Goal: Task Accomplishment & Management: Use online tool/utility

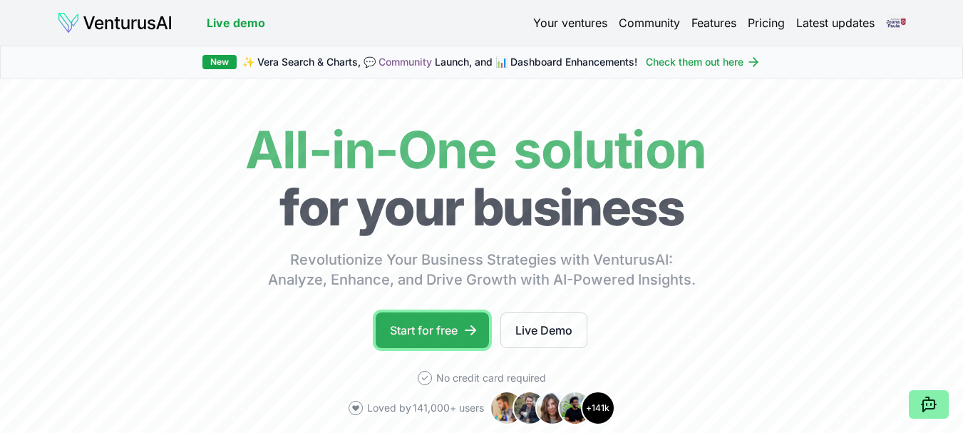
click at [439, 324] on link "Start for free" at bounding box center [432, 330] width 113 height 36
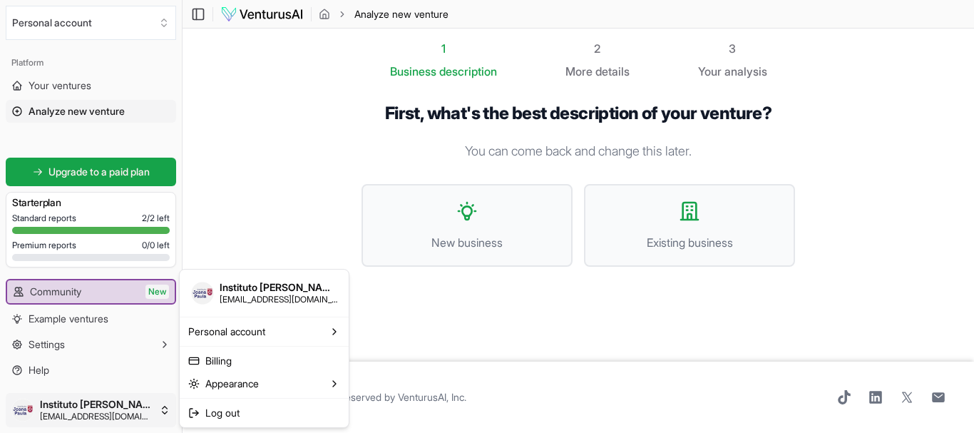
click at [130, 409] on html "We value your privacy We use cookies to enhance your browsing experience, serve…" at bounding box center [487, 216] width 974 height 433
click at [95, 342] on html "We value your privacy We use cookies to enhance your browsing experience, serve…" at bounding box center [487, 216] width 974 height 433
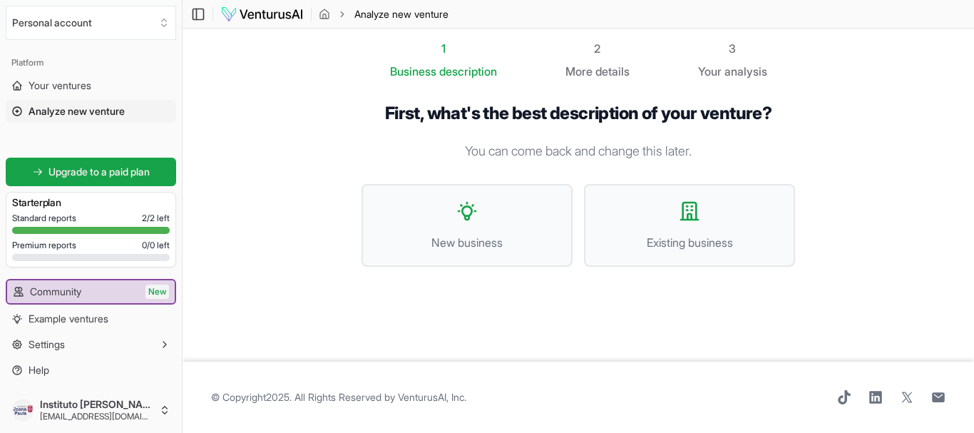
click at [95, 342] on button "Settings" at bounding box center [91, 344] width 170 height 23
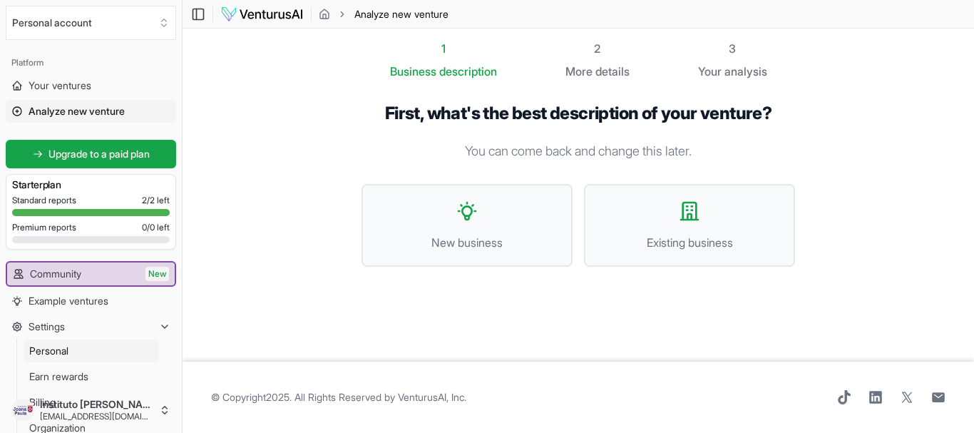
click at [101, 347] on link "Personal" at bounding box center [92, 350] width 136 height 23
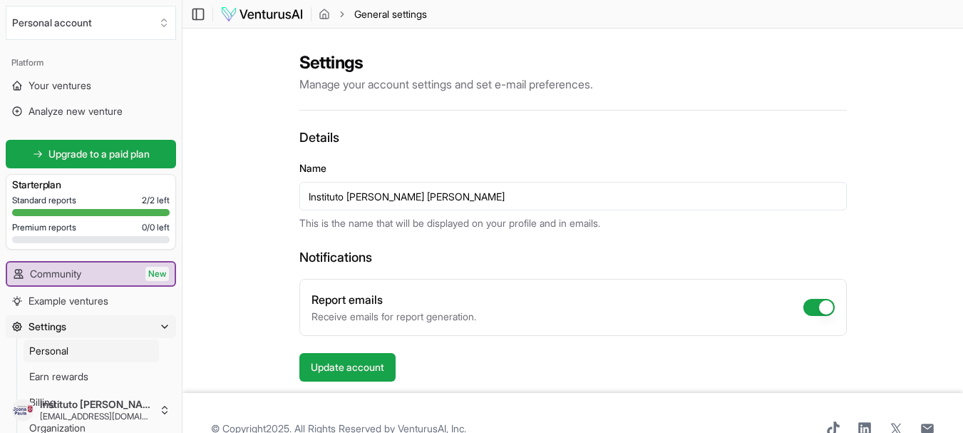
click at [71, 327] on button "Settings" at bounding box center [91, 326] width 170 height 23
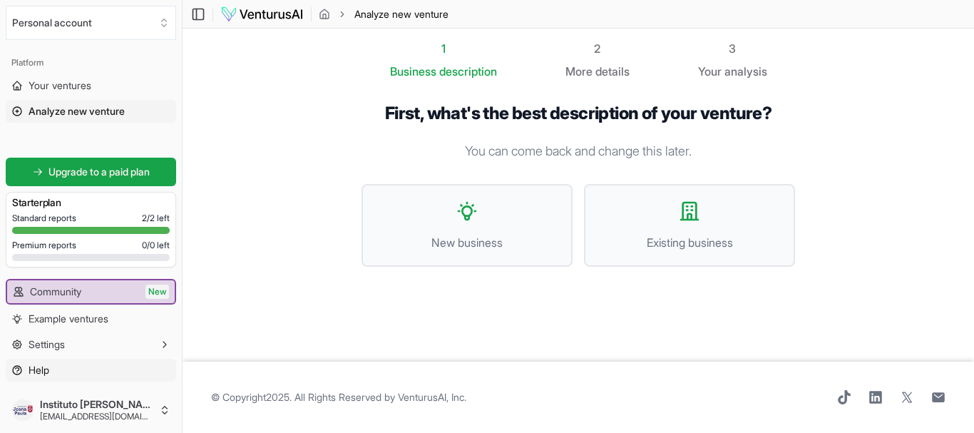
click at [83, 369] on link "Help" at bounding box center [91, 370] width 170 height 23
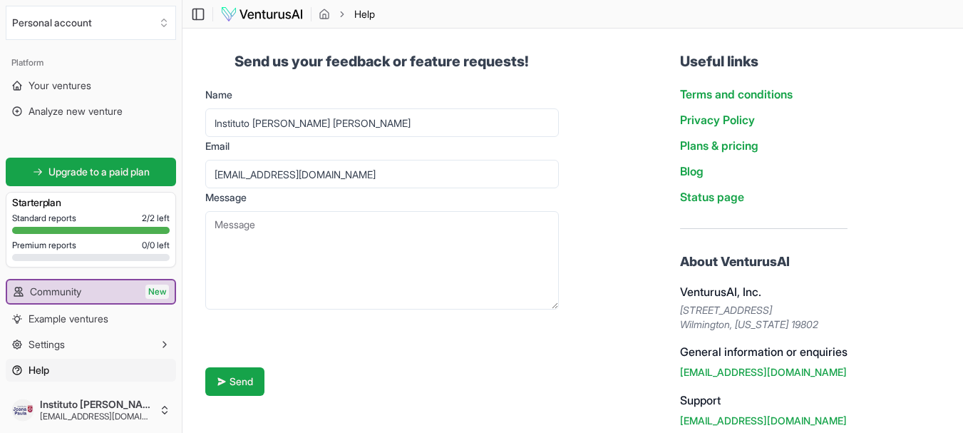
click at [262, 12] on img at bounding box center [261, 14] width 83 height 17
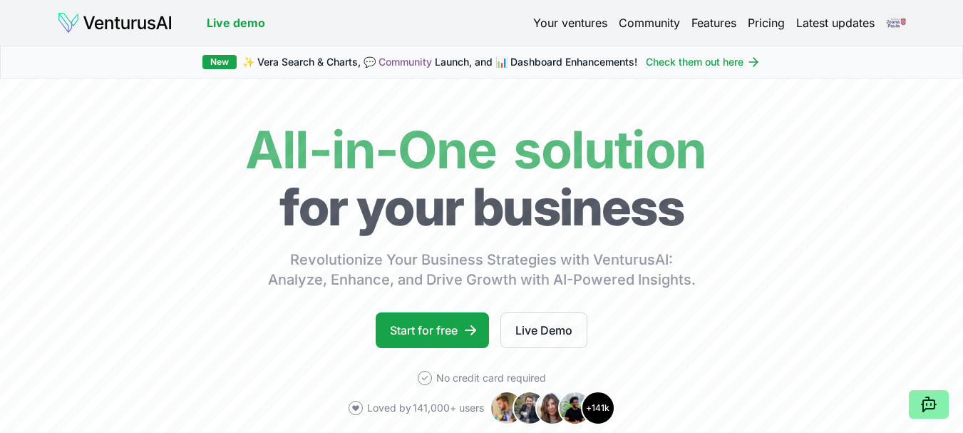
click at [894, 26] on html "We value your privacy We use cookies to enhance your browsing experience, serve…" at bounding box center [481, 216] width 963 height 433
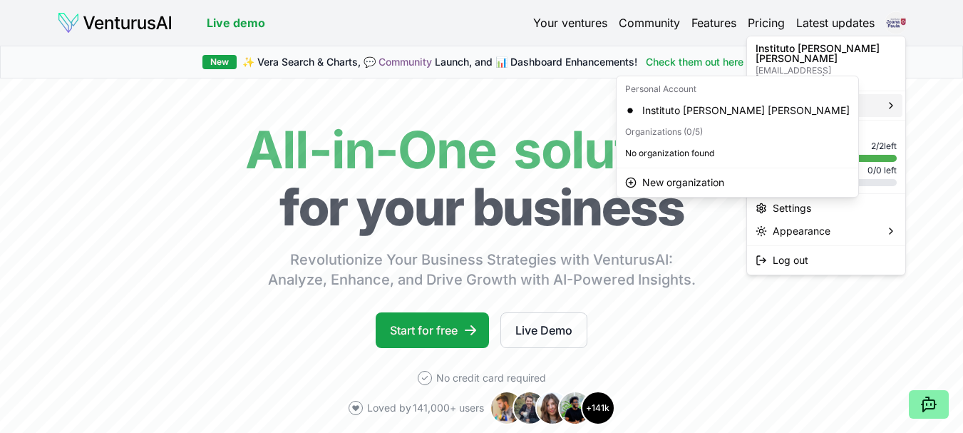
click at [897, 94] on div "Personal account" at bounding box center [826, 105] width 153 height 23
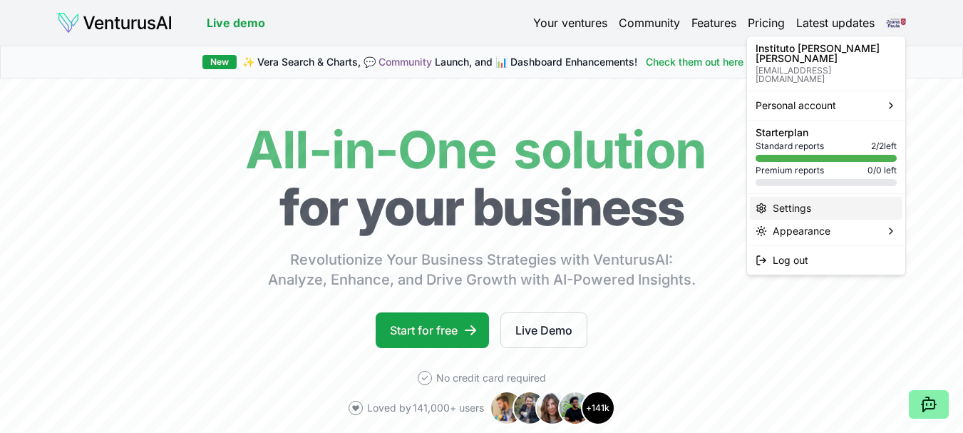
click at [866, 197] on div "Settings" at bounding box center [826, 208] width 153 height 23
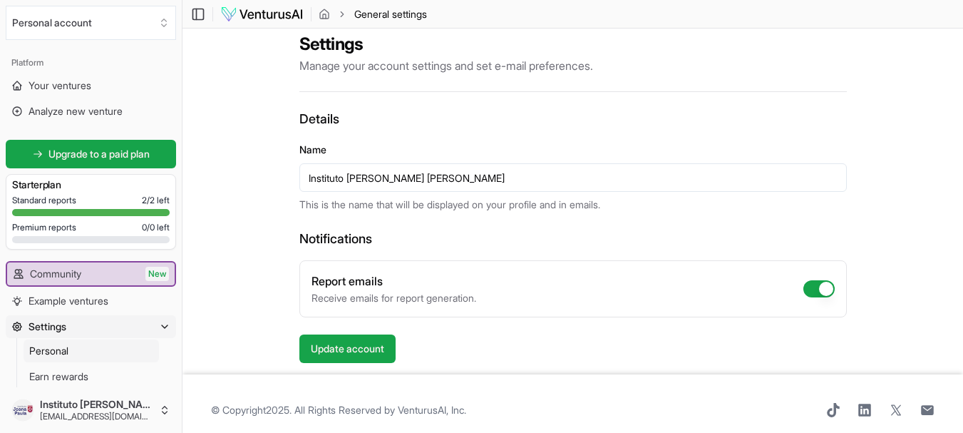
scroll to position [31, 0]
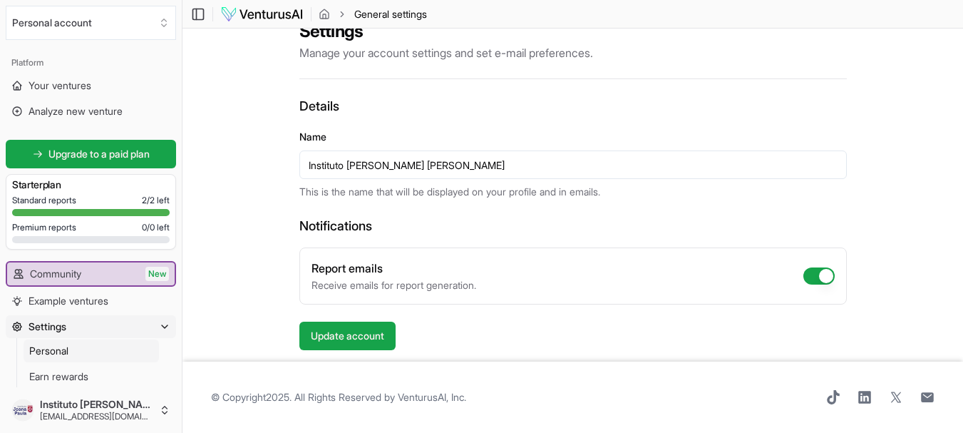
click at [266, 14] on img at bounding box center [261, 14] width 83 height 17
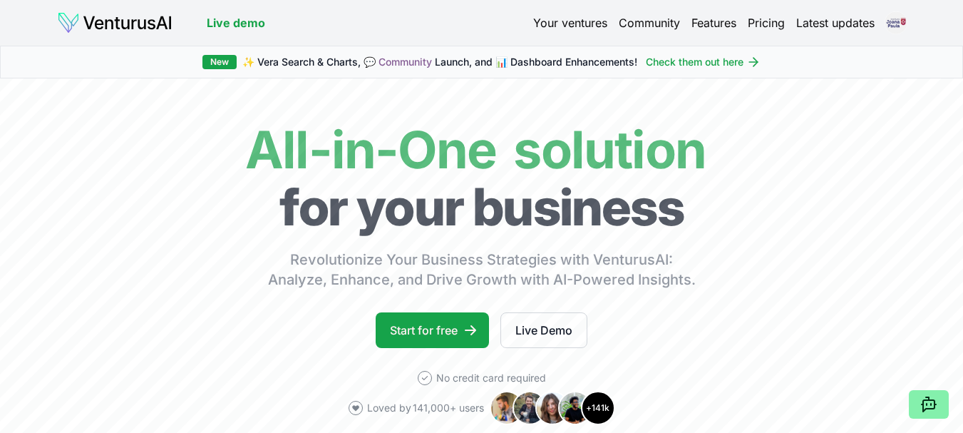
click at [330, 16] on header "Live demo Your ventures Community Features Pricing Latest updates" at bounding box center [481, 22] width 849 height 23
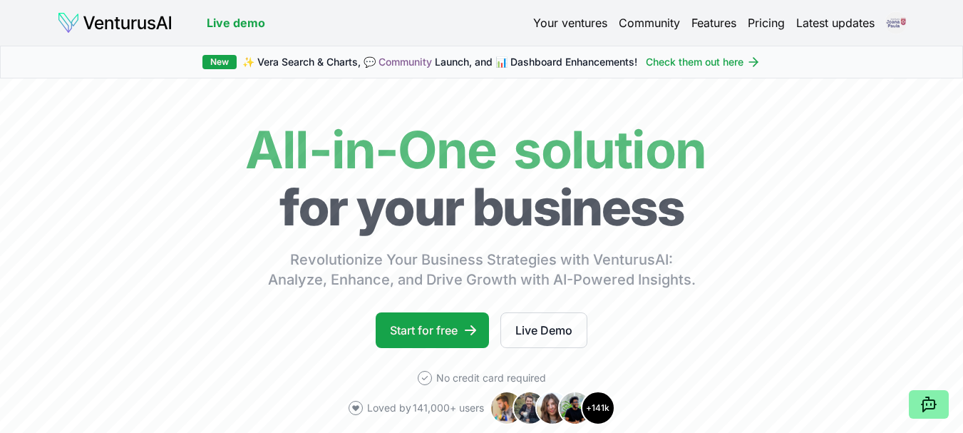
click at [901, 19] on html "We value your privacy We use cookies to enhance your browsing experience, serve…" at bounding box center [481, 216] width 963 height 433
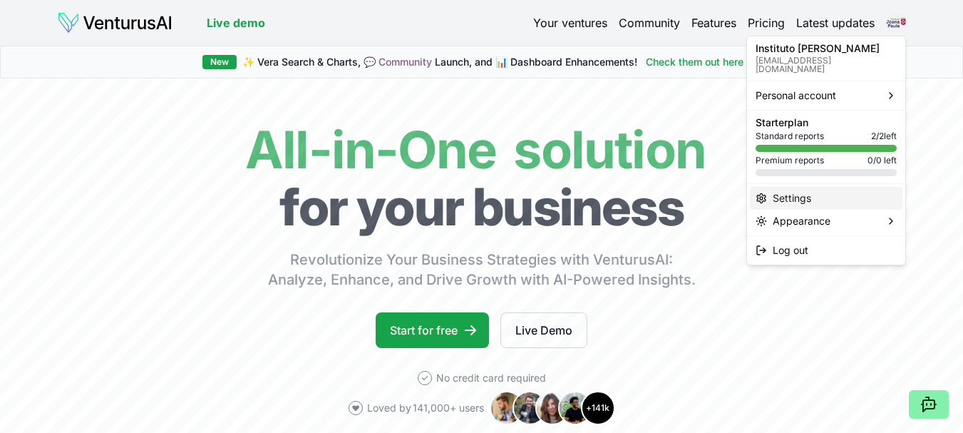
click at [824, 190] on div "Settings" at bounding box center [826, 198] width 153 height 23
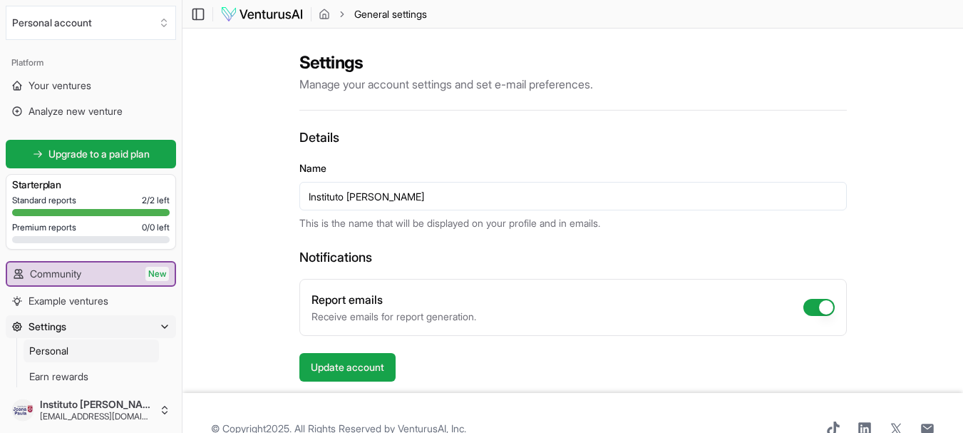
click at [245, 7] on img at bounding box center [261, 14] width 83 height 17
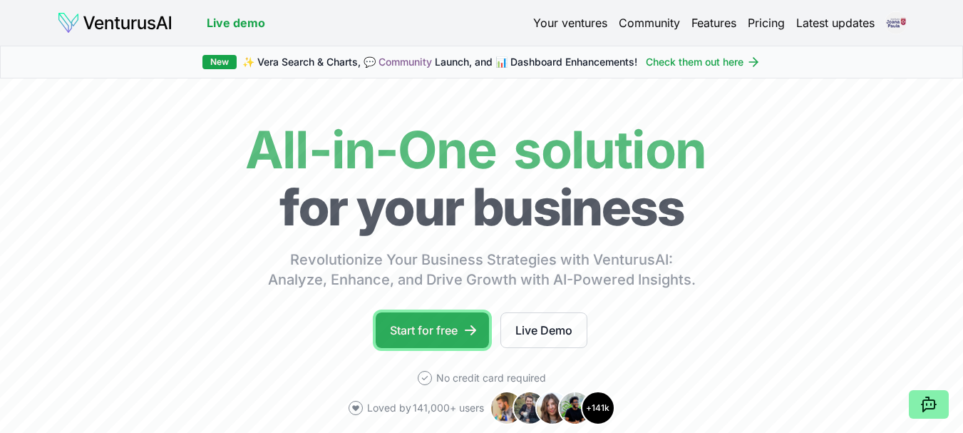
click at [425, 327] on link "Start for free" at bounding box center [432, 330] width 113 height 36
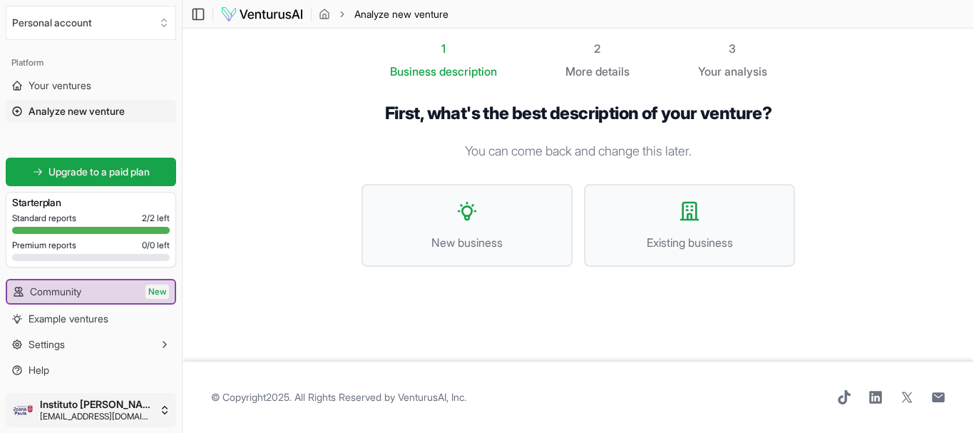
click at [168, 410] on html "We value your privacy We use cookies to enhance your browsing experience, serve…" at bounding box center [487, 216] width 974 height 433
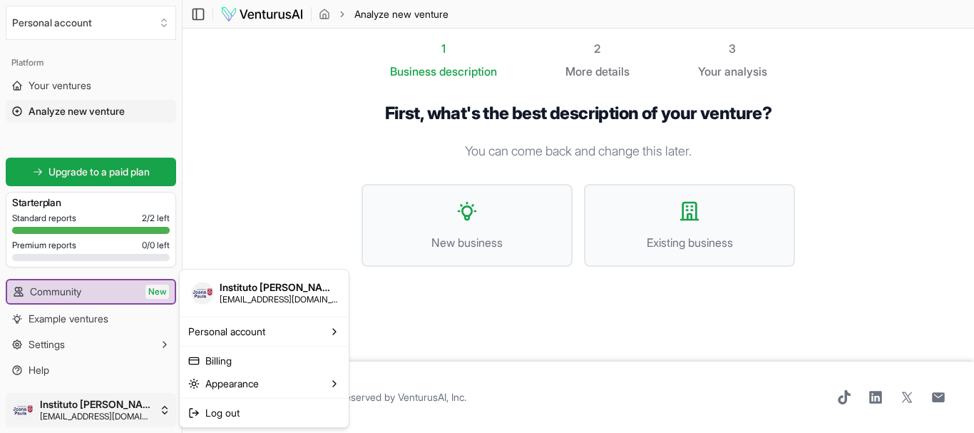
click at [566, 322] on html "We value your privacy We use cookies to enhance your browsing experience, serve…" at bounding box center [487, 216] width 974 height 433
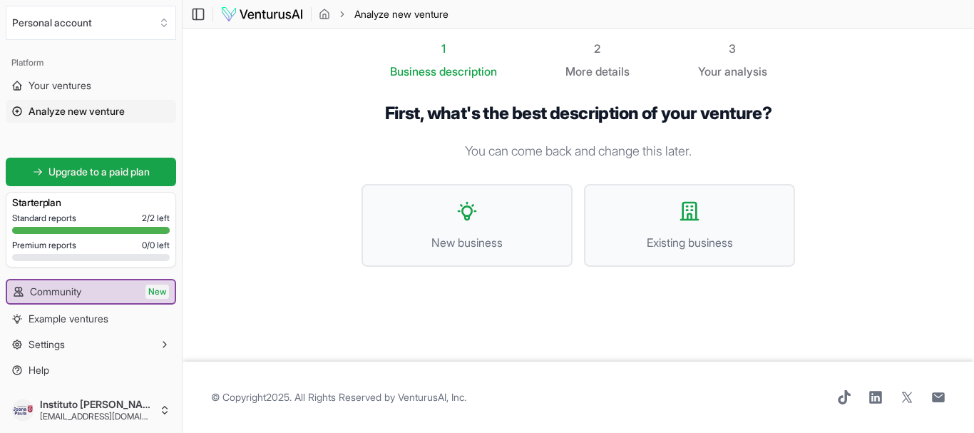
click at [302, 88] on section "1 Business description 2 More details 3 Your analysis First, what's the best de…" at bounding box center [579, 195] width 792 height 333
click at [491, 237] on span "New business" at bounding box center [467, 242] width 180 height 17
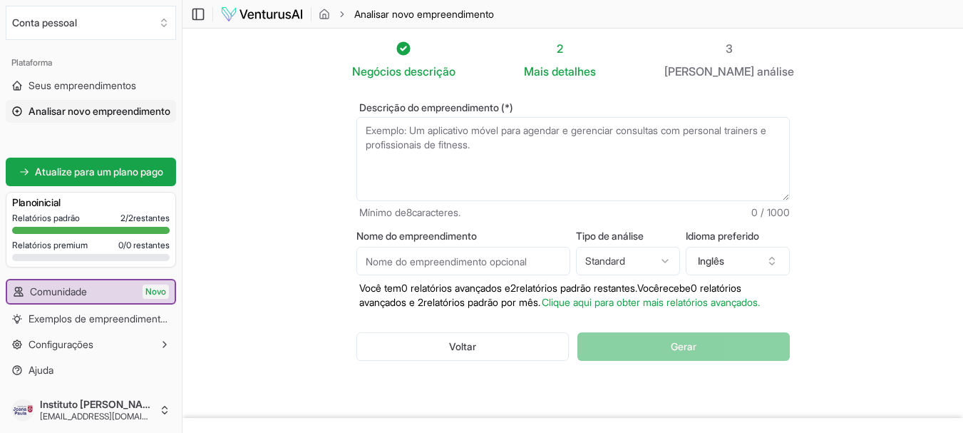
click at [838, 99] on section "Negócios descrição 2 Mais detalhes 3 Seu análise Descrição do empreendimento (*…" at bounding box center [573, 223] width 781 height 389
click at [432, 148] on textarea "Descrição do empreendimento (*)" at bounding box center [574, 159] width 434 height 84
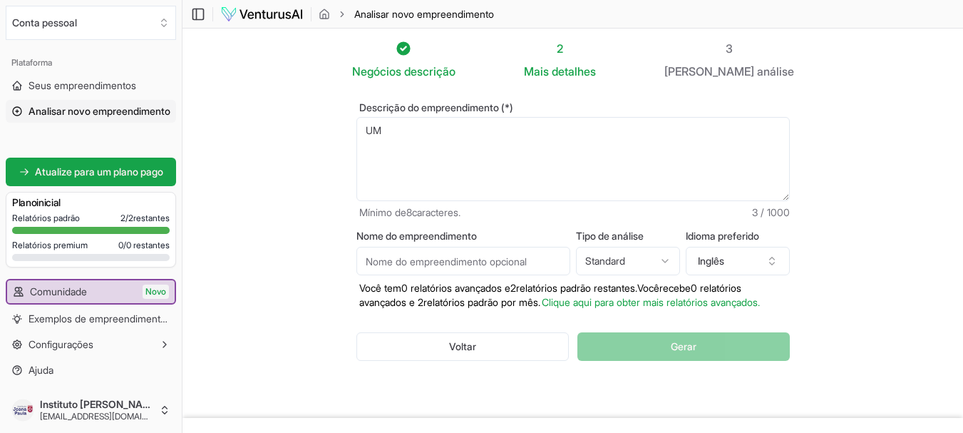
type textarea "U"
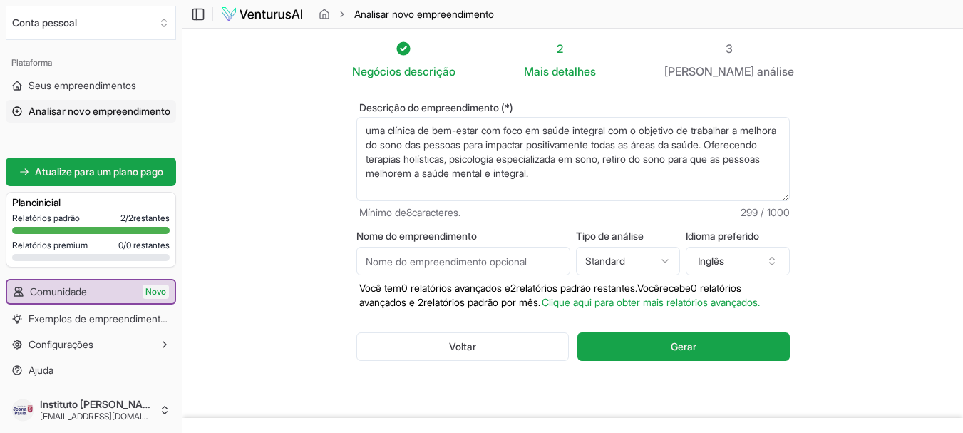
type textarea "uma clínica de bem-estar com foco em saúde integral com o objetivo de trabalhar…"
click at [615, 267] on html "Valorizamos sua privacidade Utilizamos cookies para melhorar sua experiência de…" at bounding box center [481, 216] width 963 height 433
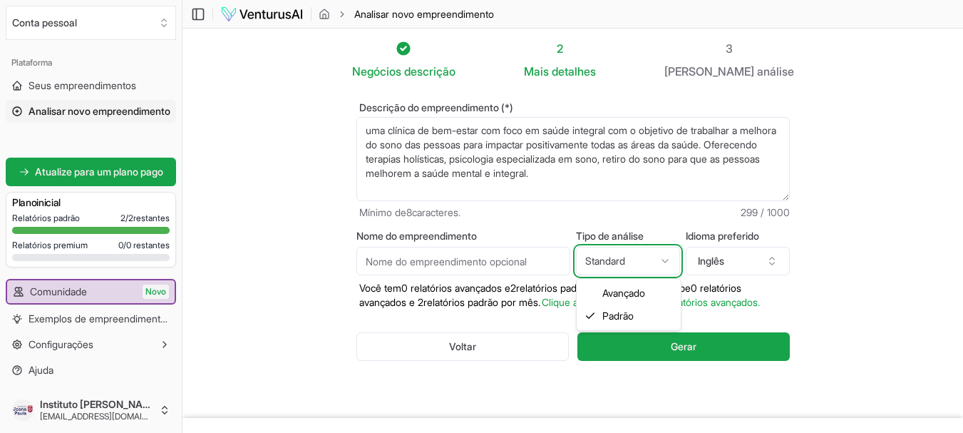
click at [626, 260] on html "Valorizamos sua privacidade Utilizamos cookies para melhorar sua experiência de…" at bounding box center [481, 216] width 963 height 433
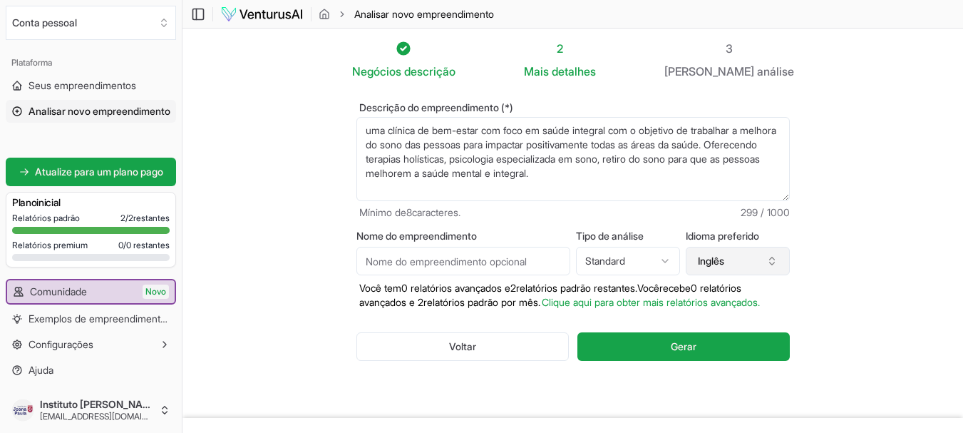
click at [717, 265] on font "Inglês" at bounding box center [711, 261] width 26 height 12
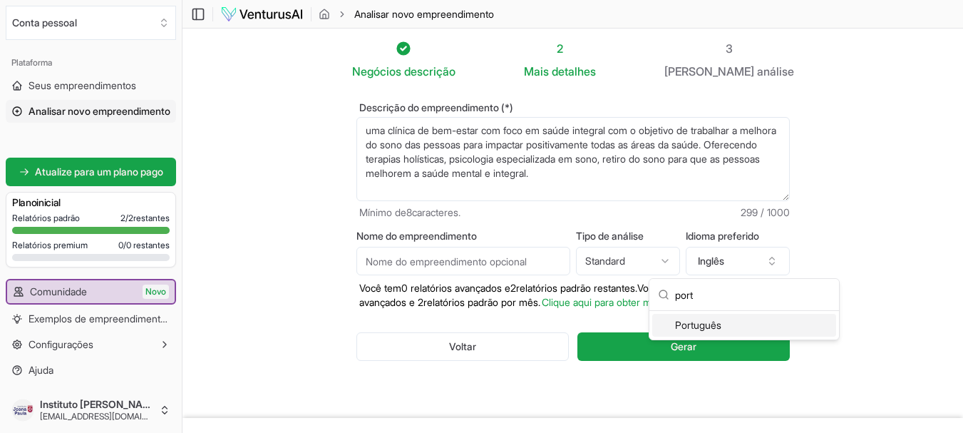
type input "port"
click at [720, 332] on font "Português" at bounding box center [698, 325] width 46 height 14
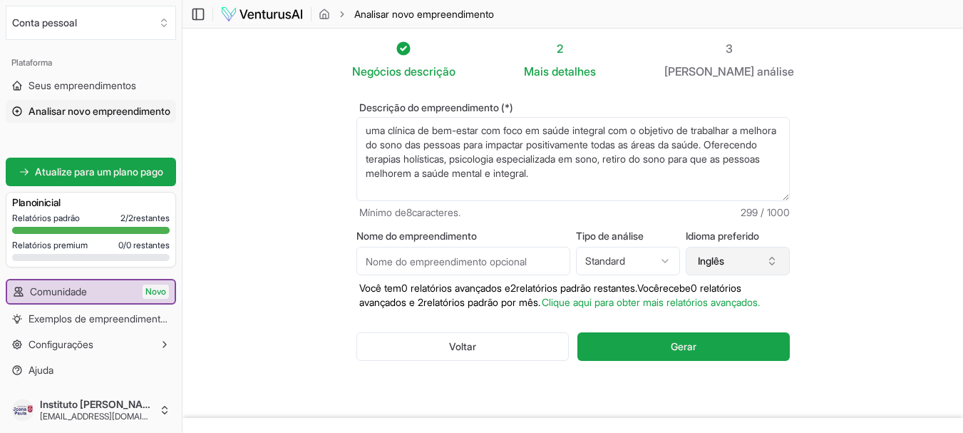
click at [732, 260] on button "Inglês" at bounding box center [738, 261] width 104 height 29
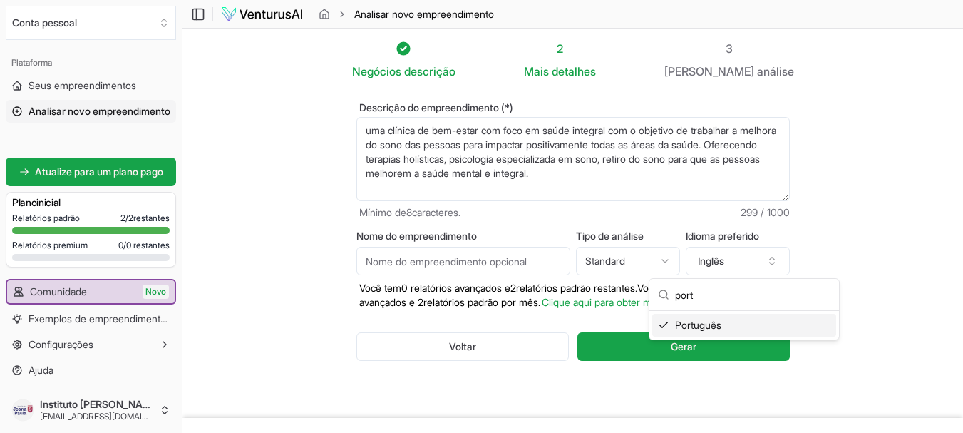
type input "port"
click at [708, 327] on font "Português" at bounding box center [698, 325] width 46 height 12
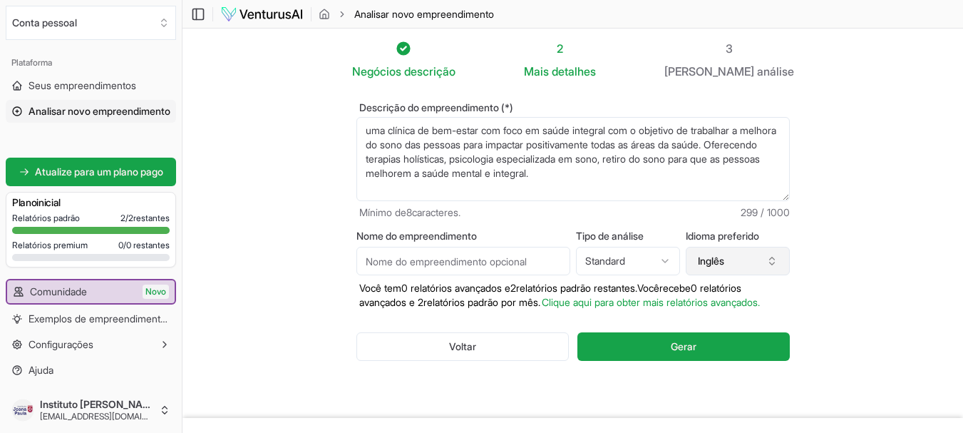
click at [747, 266] on button "Inglês" at bounding box center [738, 261] width 104 height 29
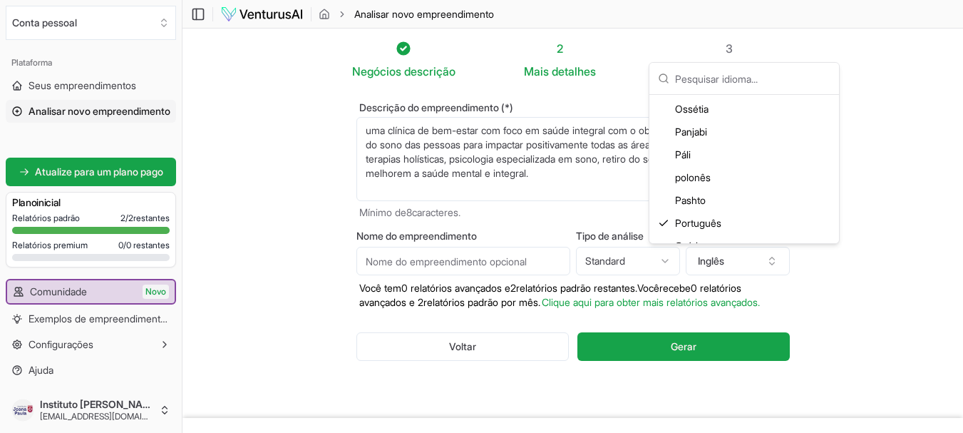
scroll to position [2853, 0]
click at [722, 193] on font "Português" at bounding box center [698, 200] width 46 height 14
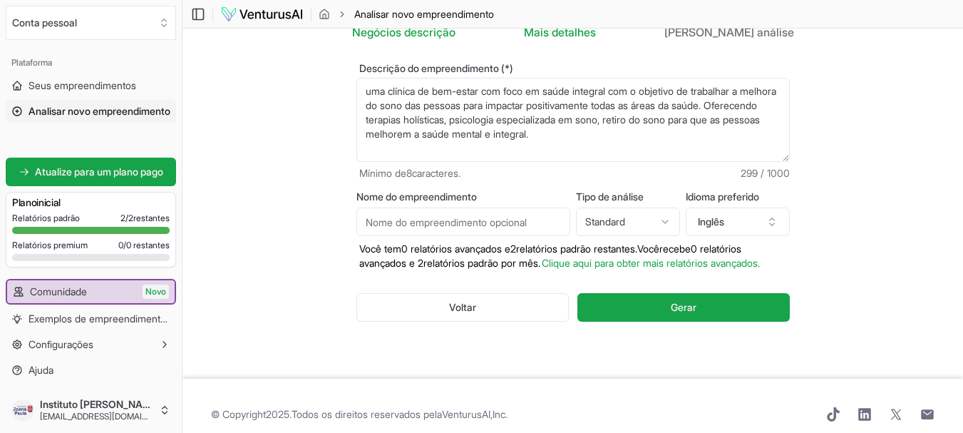
scroll to position [0, 0]
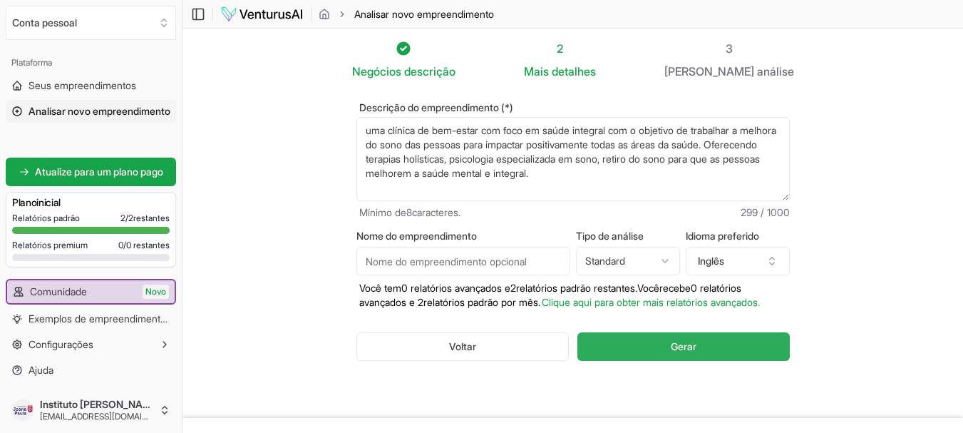
click at [676, 354] on span "Gerar" at bounding box center [684, 346] width 26 height 14
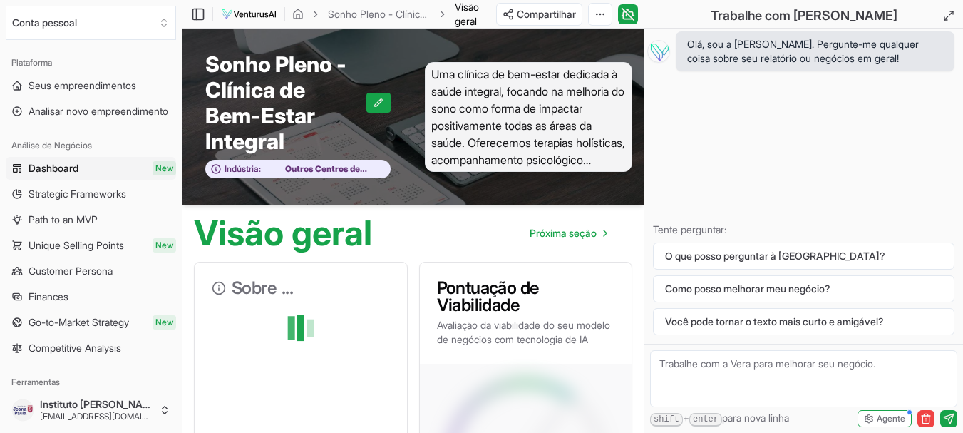
click at [480, 97] on font "Uma clínica de bem-estar dedicada à saúde integral, focando na melhoria do sono…" at bounding box center [528, 151] width 194 height 168
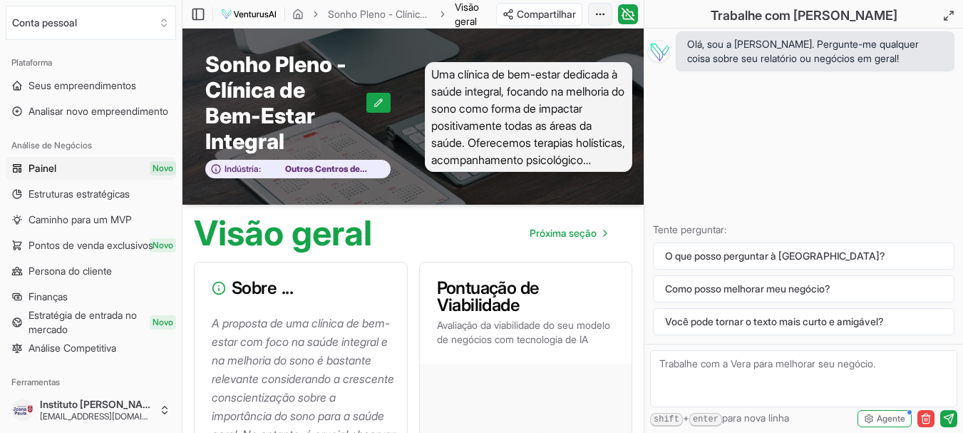
click at [598, 18] on html "Valorizamos sua privacidade Utilizamos cookies para melhorar sua experiência de…" at bounding box center [481, 216] width 963 height 433
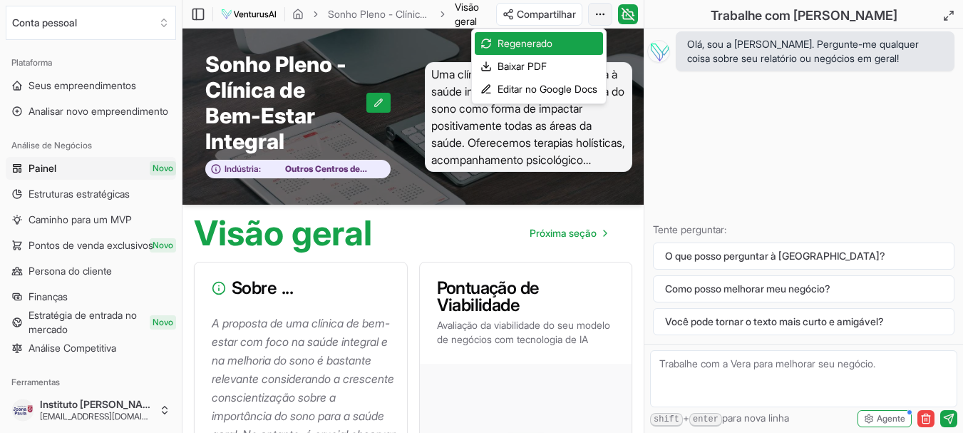
click at [598, 14] on html "Valorizamos sua privacidade Utilizamos cookies para melhorar sua experiência de…" at bounding box center [481, 216] width 963 height 433
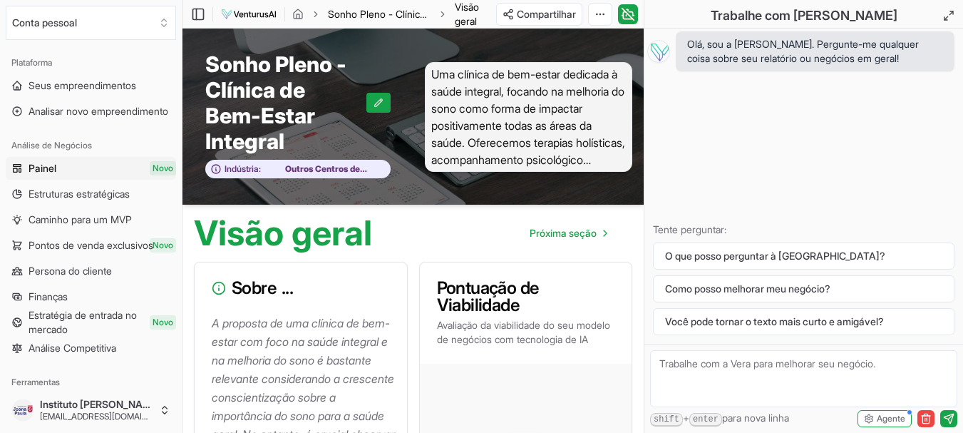
click at [367, 12] on link "Sonho Pleno - Clínica de Bem-Estar Integral" at bounding box center [379, 14] width 103 height 14
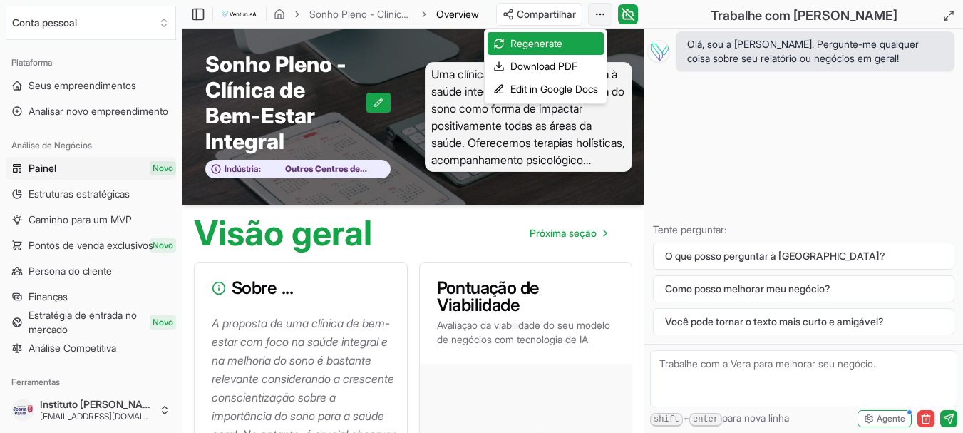
click at [602, 15] on html "Valorizamos sua privacidade Utilizamos cookies para melhorar sua experiência de…" at bounding box center [481, 216] width 963 height 433
click at [719, 104] on html "Valorizamos sua privacidade Utilizamos cookies para melhorar sua experiência de…" at bounding box center [481, 216] width 963 height 433
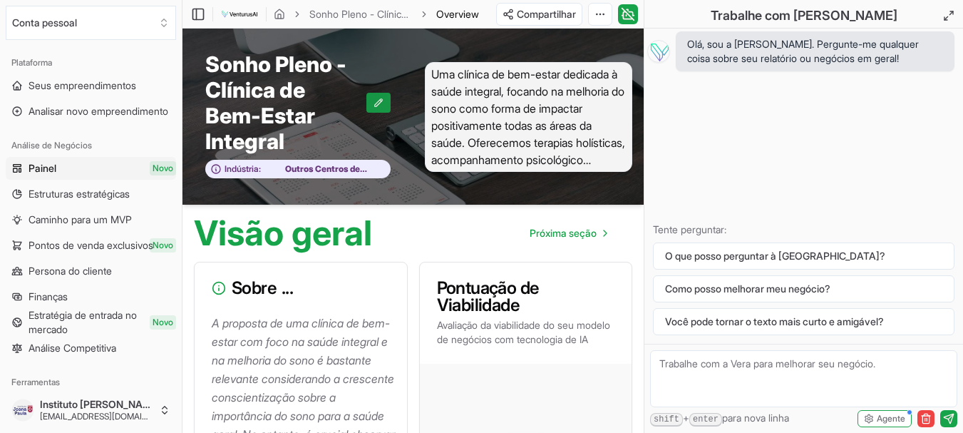
click at [374, 104] on icon at bounding box center [379, 103] width 10 height 10
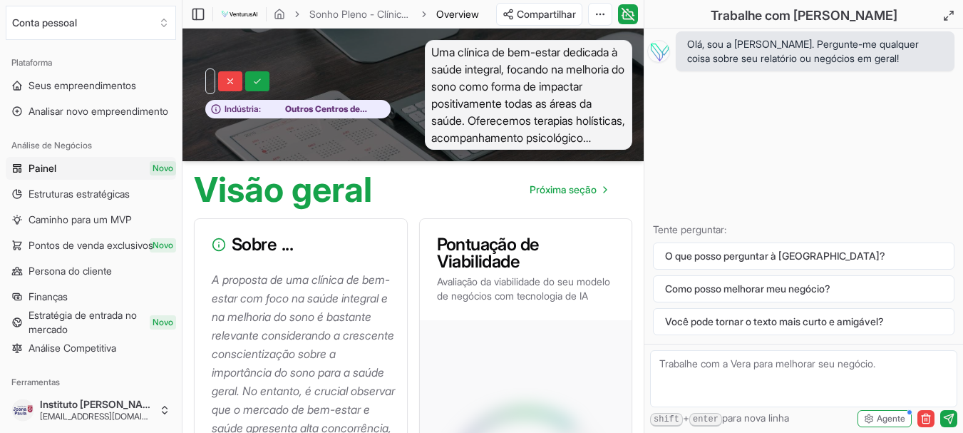
click at [359, 58] on div "Indústria: Outros Centros de Atendimento Ambulatorial" at bounding box center [298, 95] width 231 height 110
click at [225, 83] on icon at bounding box center [230, 81] width 10 height 10
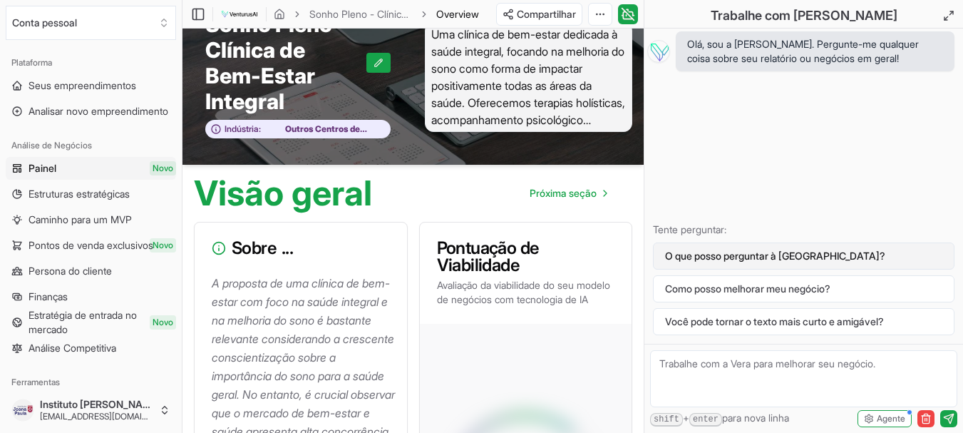
scroll to position [71, 0]
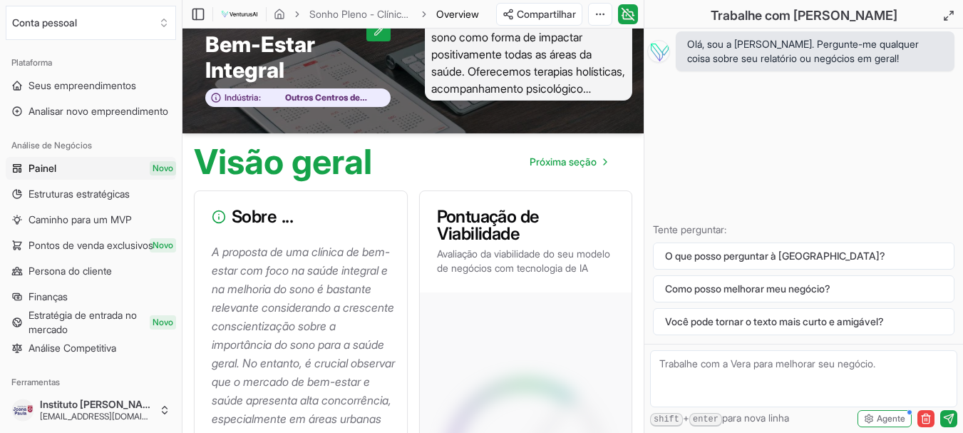
click at [737, 373] on textarea at bounding box center [803, 378] width 307 height 57
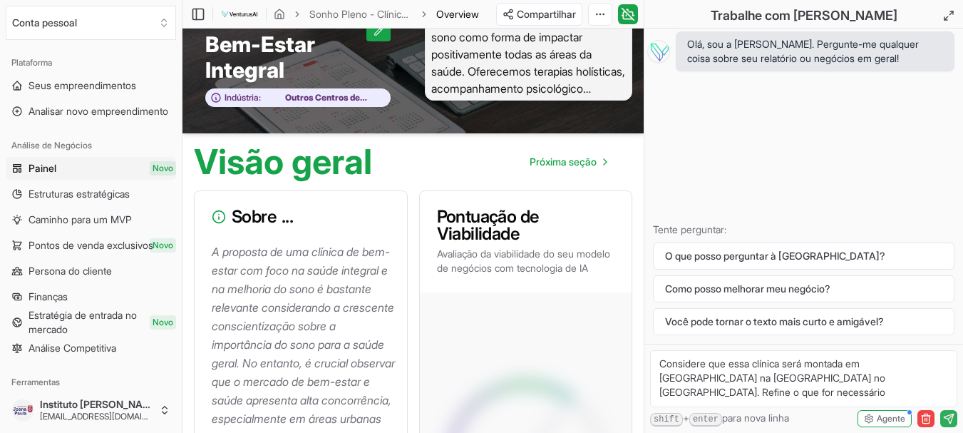
type textarea "Considere que essa clínica será montada em João Pessoa na Paraíba no Brasil. Re…"
click at [952, 420] on icon "submit" at bounding box center [948, 418] width 9 height 9
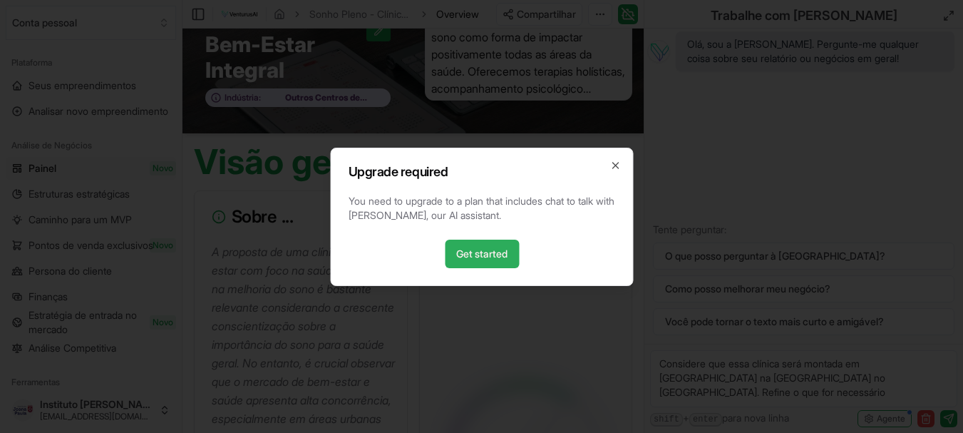
click at [485, 254] on link "Get started" at bounding box center [482, 254] width 74 height 29
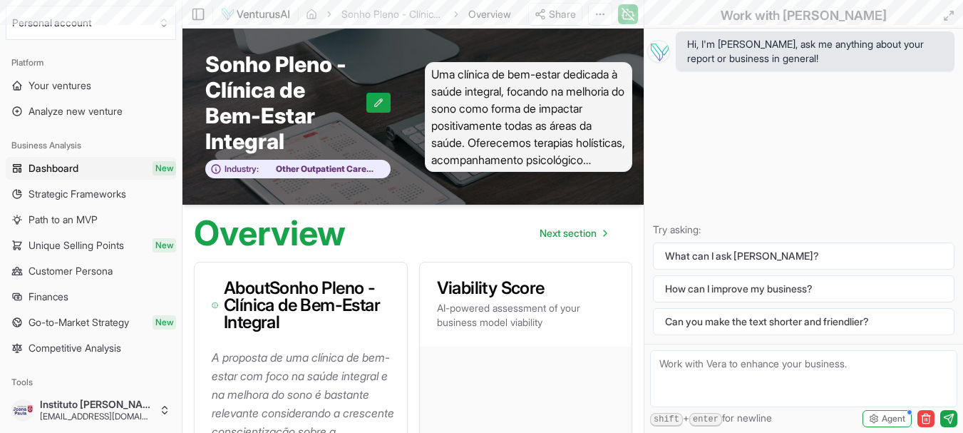
scroll to position [71, 0]
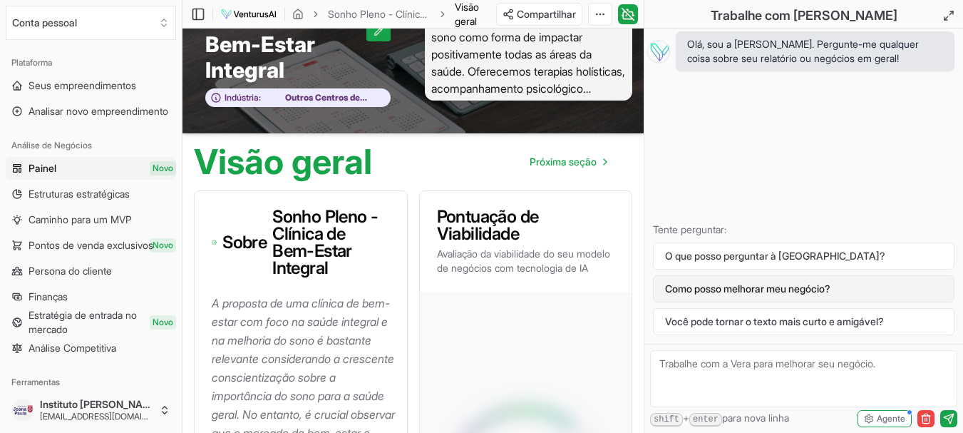
click at [804, 292] on font "Como posso melhorar meu negócio?" at bounding box center [747, 288] width 165 height 12
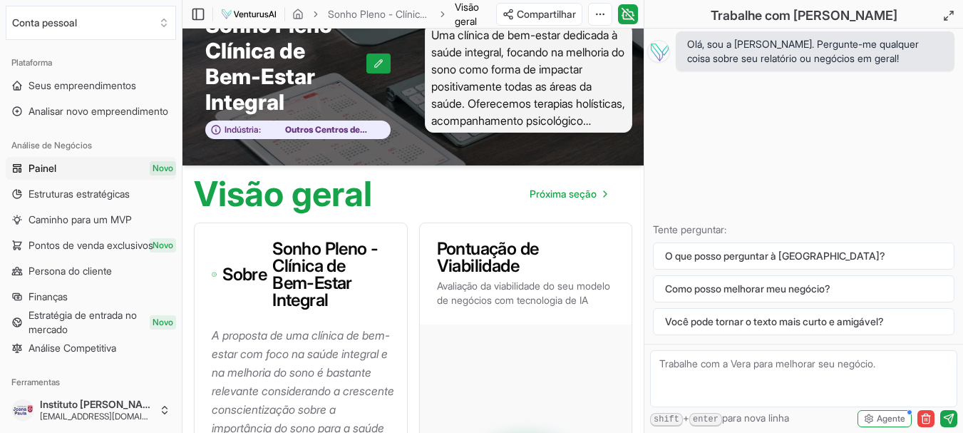
scroll to position [0, 0]
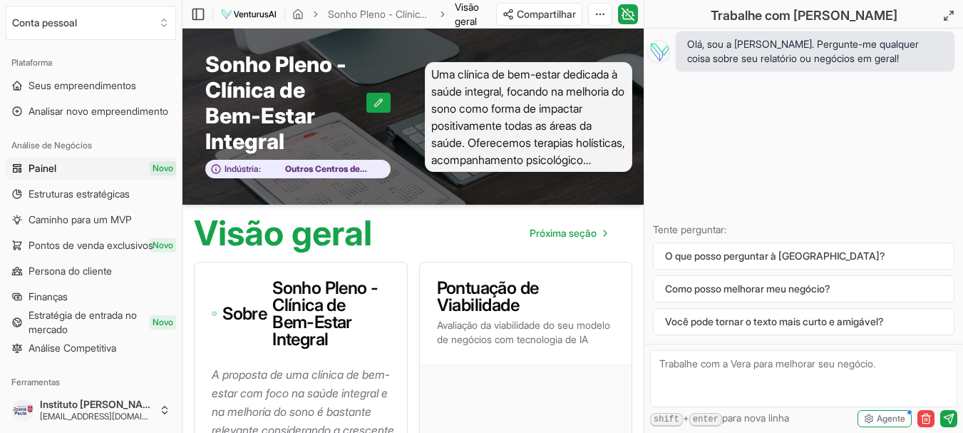
click at [602, 9] on html "Valorizamos sua privacidade Utilizamos cookies para melhorar sua experiência de…" at bounding box center [481, 216] width 963 height 433
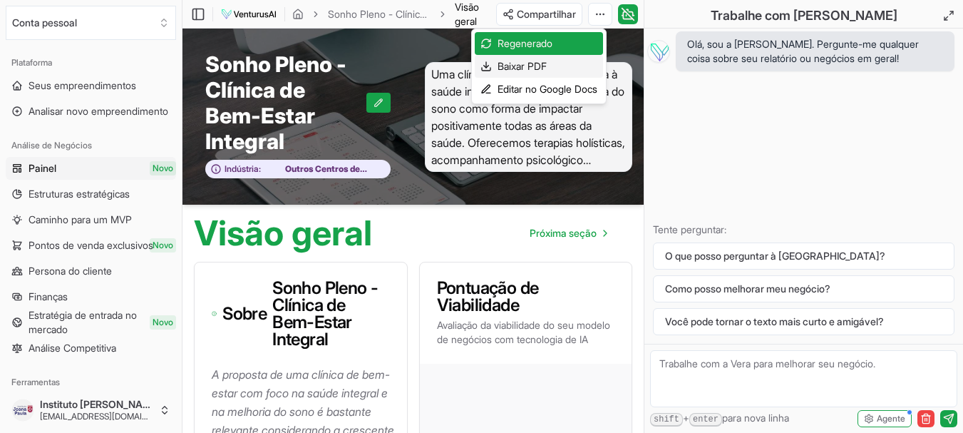
click at [543, 65] on font "Baixar PDF" at bounding box center [522, 66] width 49 height 12
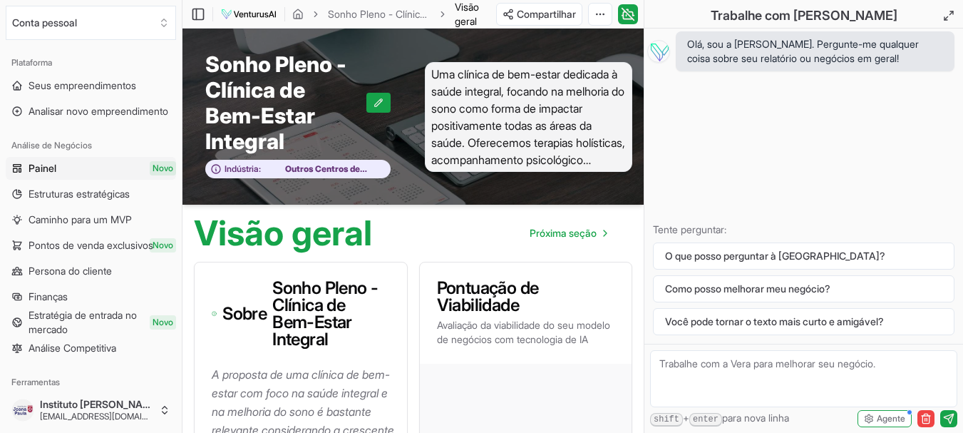
click at [251, 11] on img at bounding box center [248, 14] width 57 height 17
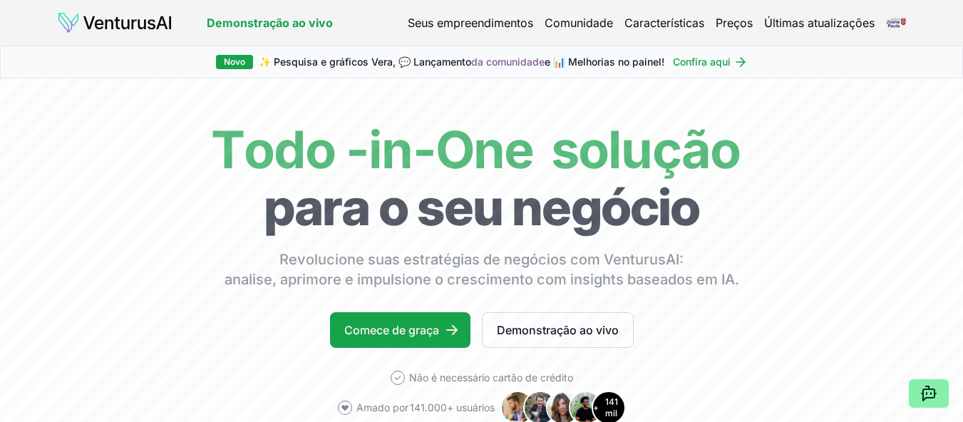
click at [836, 20] on font "Últimas atualizações" at bounding box center [820, 23] width 111 height 14
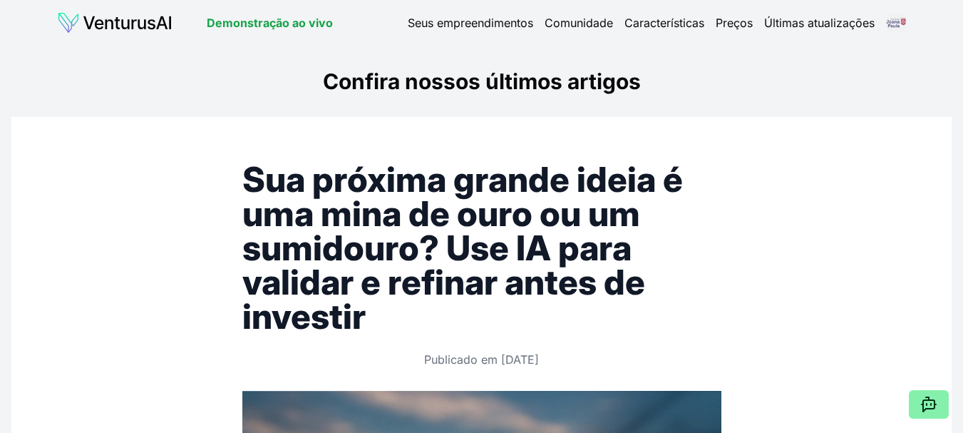
click at [904, 24] on html "Valorizamos sua privacidade Utilizamos cookies para melhorar sua experiência de…" at bounding box center [481, 216] width 963 height 433
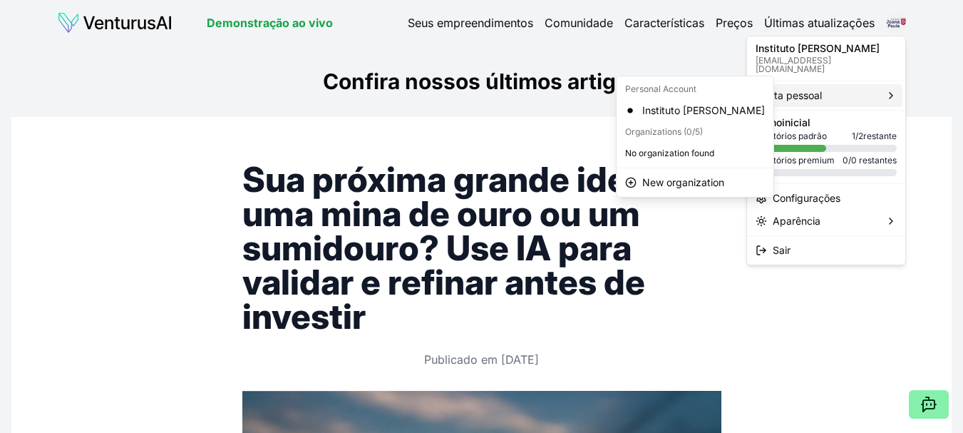
click at [817, 89] on font "Conta pessoal" at bounding box center [789, 95] width 66 height 12
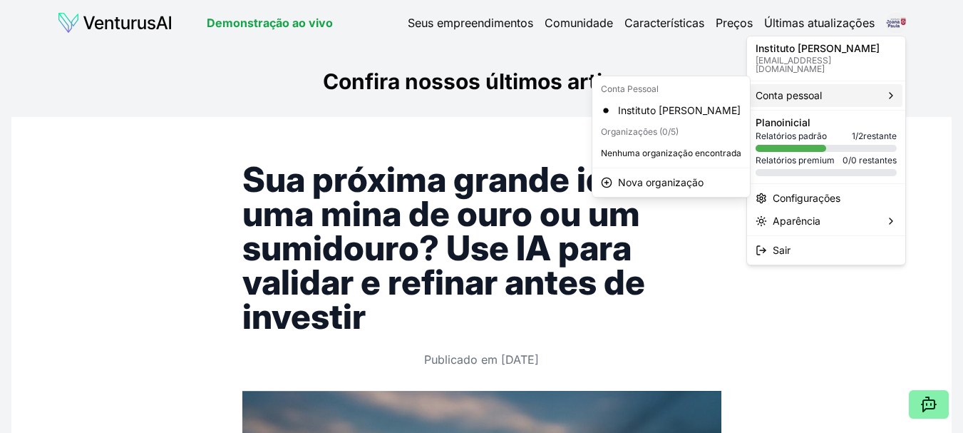
click at [154, 131] on html "Valorizamos sua privacidade Utilizamos cookies para melhorar sua experiência de…" at bounding box center [481, 216] width 963 height 433
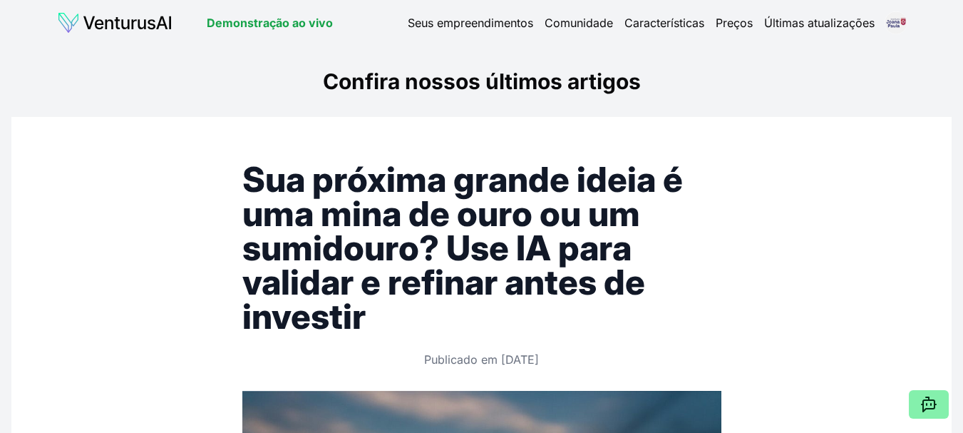
click at [445, 23] on font "Seus empreendimentos" at bounding box center [471, 23] width 126 height 14
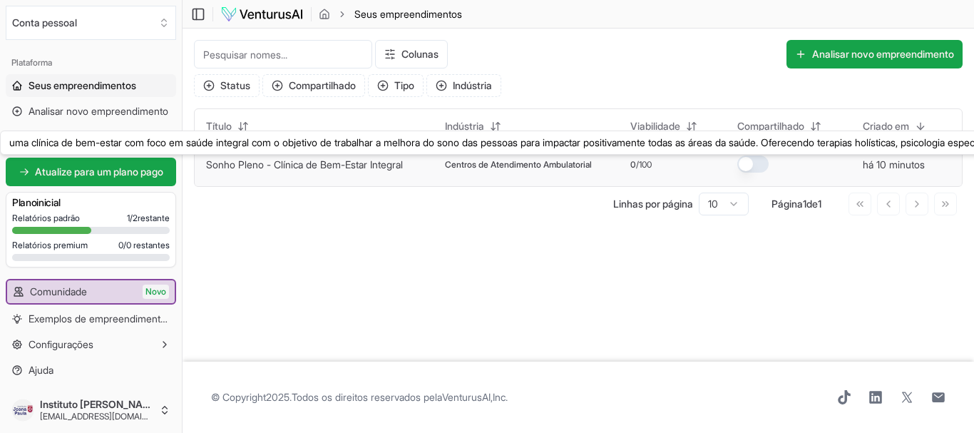
click at [272, 163] on font "Sonho Pleno - Clínica de Bem-Estar Integral" at bounding box center [304, 164] width 197 height 12
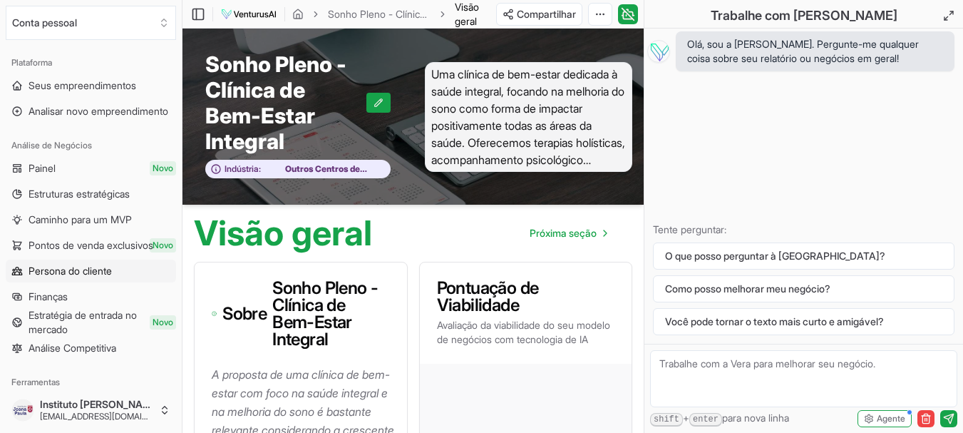
click at [91, 269] on font "Persona do cliente" at bounding box center [70, 271] width 83 height 12
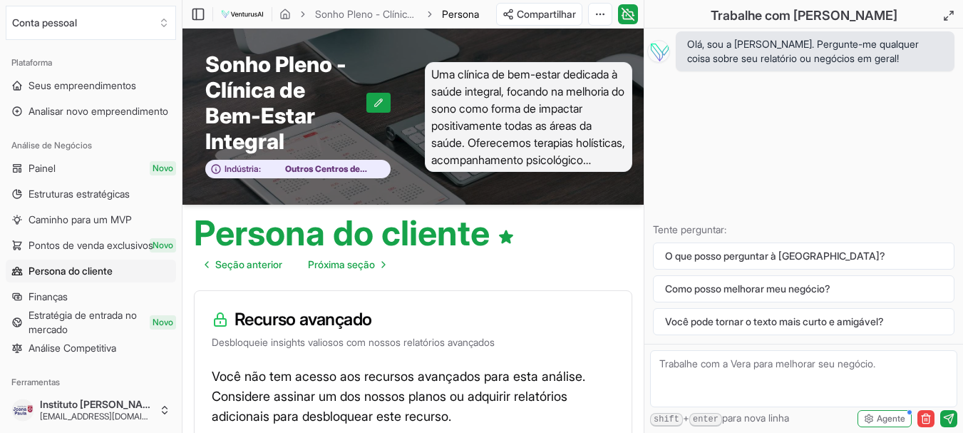
click at [243, 15] on img at bounding box center [242, 14] width 44 height 17
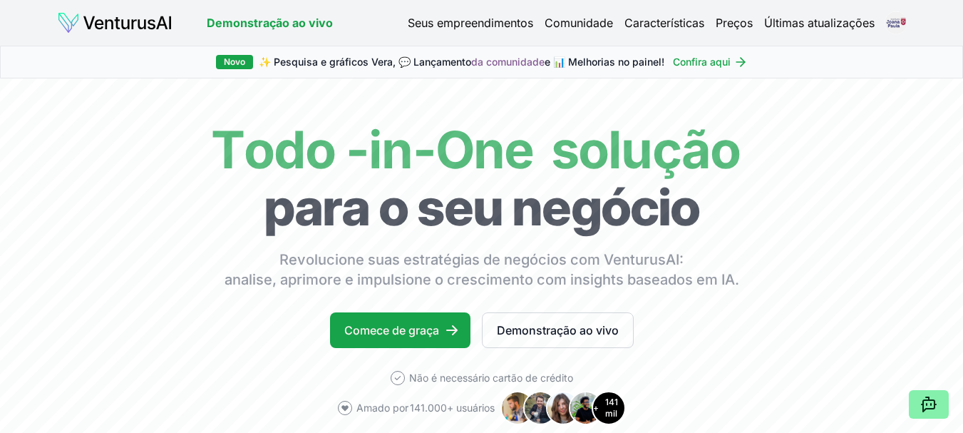
click at [733, 22] on font "Preços" at bounding box center [734, 23] width 37 height 14
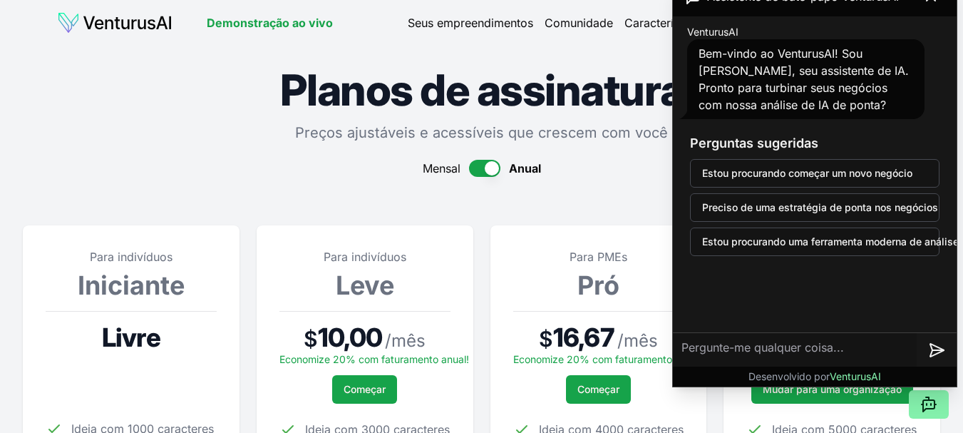
click at [124, 105] on h1 "Planos de assinatura" at bounding box center [482, 89] width 918 height 43
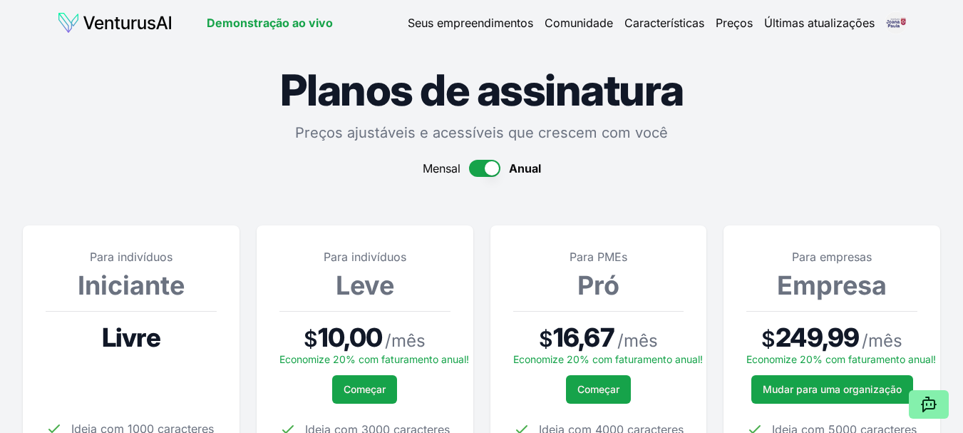
click at [670, 20] on font "Características" at bounding box center [665, 23] width 80 height 14
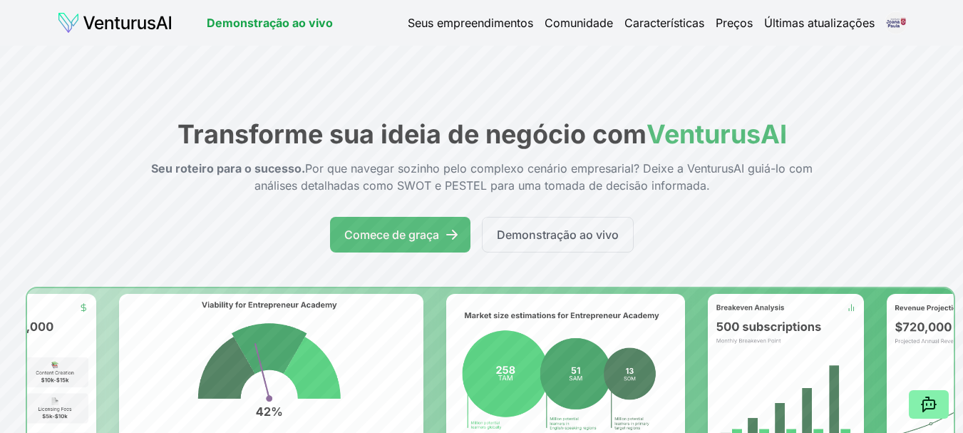
click at [575, 24] on font "Comunidade" at bounding box center [579, 23] width 68 height 14
click at [575, 19] on font "Comunidade" at bounding box center [579, 23] width 68 height 14
click at [573, 24] on font "Comunidade" at bounding box center [579, 23] width 68 height 14
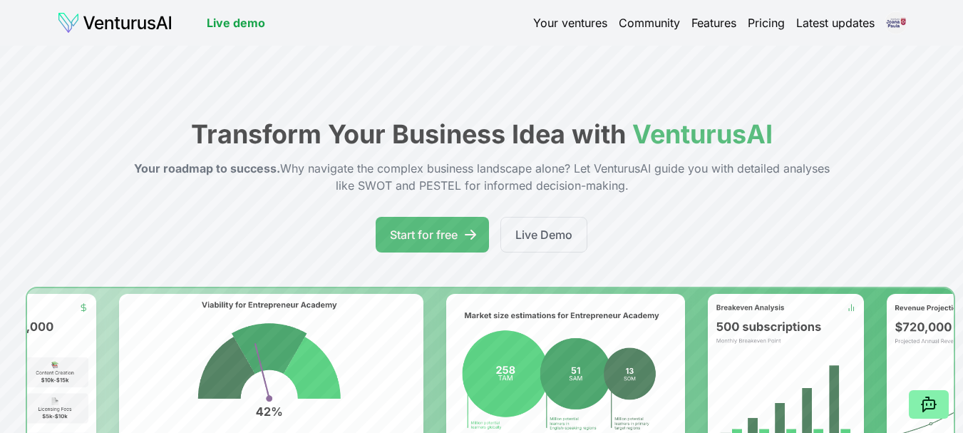
click at [151, 23] on img at bounding box center [115, 22] width 116 height 23
